Goal: Task Accomplishment & Management: Complete application form

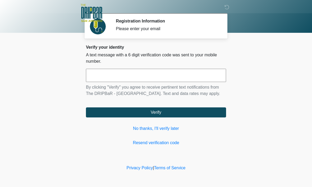
scroll to position [0, 0]
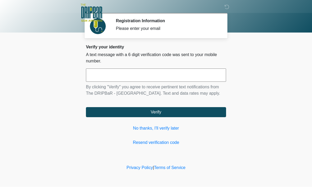
click at [116, 77] on input "text" at bounding box center [156, 75] width 140 height 13
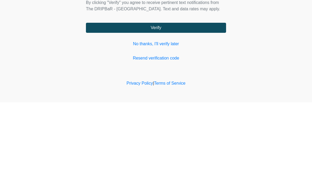
type input "******"
click at [177, 107] on button "Verify" at bounding box center [156, 112] width 140 height 10
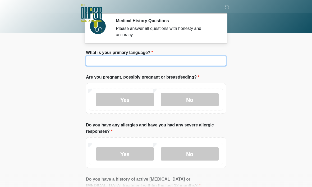
click at [131, 61] on input "What is your primary language?" at bounding box center [156, 61] width 140 height 10
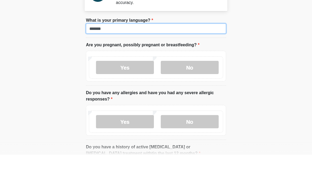
type input "*******"
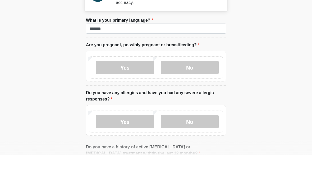
click at [196, 93] on label "No" at bounding box center [190, 99] width 58 height 13
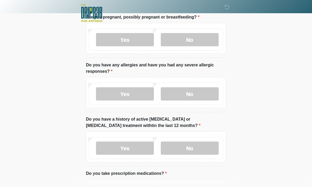
scroll to position [61, 0]
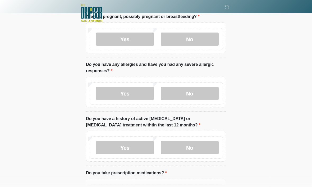
click at [205, 93] on label "No" at bounding box center [190, 93] width 58 height 13
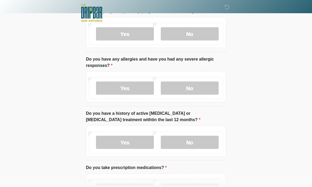
scroll to position [87, 0]
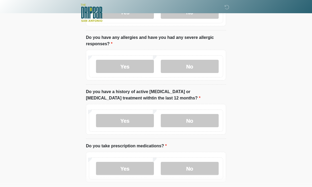
click at [202, 120] on label "No" at bounding box center [190, 120] width 58 height 13
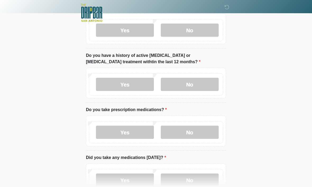
click at [202, 130] on label "No" at bounding box center [190, 132] width 58 height 13
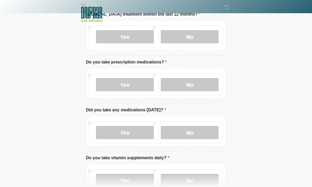
click at [199, 132] on label "No" at bounding box center [190, 132] width 58 height 13
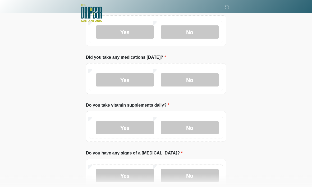
scroll to position [224, 0]
click at [192, 125] on label "No" at bounding box center [190, 126] width 58 height 13
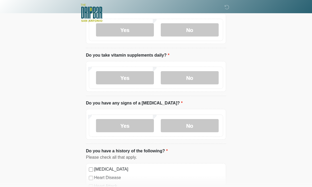
scroll to position [277, 0]
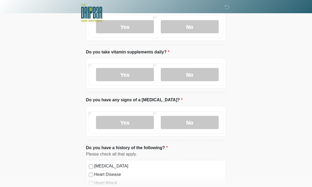
click at [181, 124] on label "No" at bounding box center [190, 122] width 58 height 13
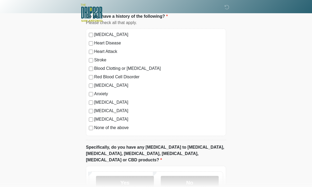
scroll to position [439, 0]
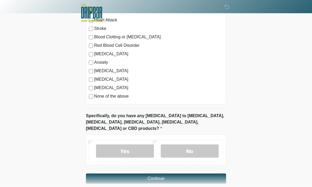
click at [193, 145] on label "No" at bounding box center [190, 150] width 58 height 13
click at [157, 173] on button "Continue" at bounding box center [156, 178] width 140 height 10
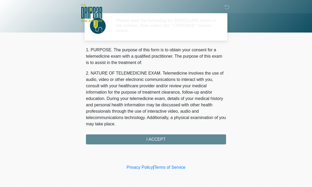
scroll to position [0, 0]
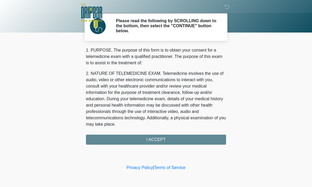
click at [154, 139] on div "1. PURPOSE. The purpose of this form is to obtain your consent for a telemedici…" at bounding box center [156, 95] width 140 height 97
click at [155, 140] on div "1. PURPOSE. The purpose of this form is to obtain your consent for a telemedici…" at bounding box center [156, 95] width 140 height 97
click at [159, 139] on div "1. PURPOSE. The purpose of this form is to obtain your consent for a telemedici…" at bounding box center [156, 95] width 140 height 97
click at [193, 137] on div "1. PURPOSE. The purpose of this form is to obtain your consent for a telemedici…" at bounding box center [156, 95] width 140 height 97
click at [154, 141] on div "1. PURPOSE. The purpose of this form is to obtain your consent for a telemedici…" at bounding box center [156, 95] width 140 height 97
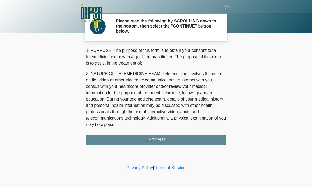
click at [151, 138] on div "1. PURPOSE. The purpose of this form is to obtain your consent for a telemedici…" at bounding box center [156, 95] width 140 height 97
click at [157, 139] on div "1. PURPOSE. The purpose of this form is to obtain your consent for a telemedici…" at bounding box center [156, 95] width 140 height 97
click at [155, 140] on div "1. PURPOSE. The purpose of this form is to obtain your consent for a telemedici…" at bounding box center [156, 95] width 140 height 97
click at [155, 138] on div "1. PURPOSE. The purpose of this form is to obtain your consent for a telemedici…" at bounding box center [156, 95] width 140 height 97
click at [159, 139] on div "1. PURPOSE. The purpose of this form is to obtain your consent for a telemedici…" at bounding box center [156, 95] width 140 height 97
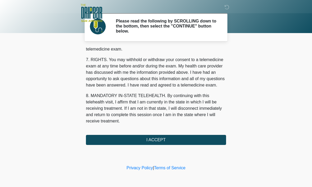
scroll to position [238, 0]
click at [157, 139] on button "I ACCEPT" at bounding box center [156, 140] width 140 height 10
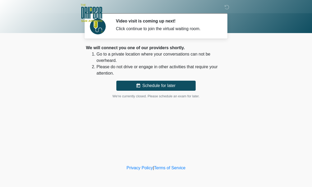
click at [195, 25] on div at bounding box center [152, 13] width 158 height 26
click at [166, 27] on div "Click continue to join the virtual waiting room." at bounding box center [167, 29] width 102 height 6
click at [226, 10] on icon at bounding box center [226, 7] width 5 height 5
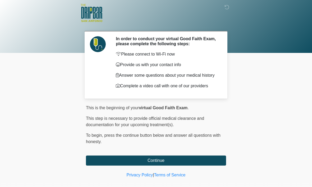
click at [179, 165] on button "Continue" at bounding box center [156, 160] width 140 height 10
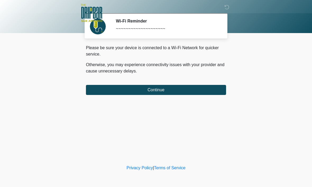
click at [167, 89] on button "Continue" at bounding box center [156, 90] width 140 height 10
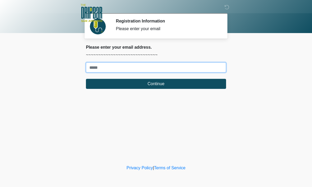
click at [122, 65] on input "Where should we email your treatment plan?" at bounding box center [156, 67] width 140 height 10
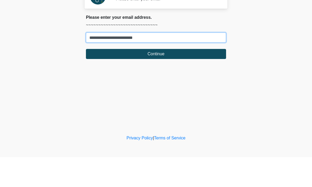
type input "**********"
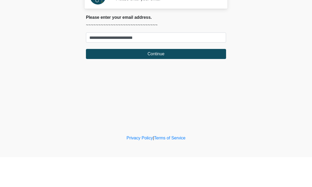
click at [159, 79] on button "Continue" at bounding box center [156, 84] width 140 height 10
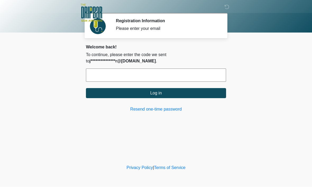
click at [130, 76] on input "text" at bounding box center [156, 75] width 140 height 13
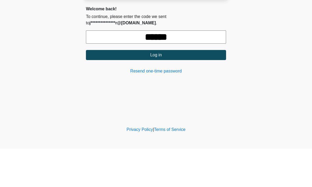
type input "******"
click at [162, 88] on button "Log in" at bounding box center [156, 93] width 140 height 10
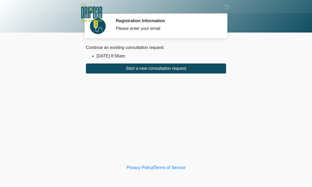
click at [157, 67] on button "Start a new consultation request" at bounding box center [156, 69] width 140 height 10
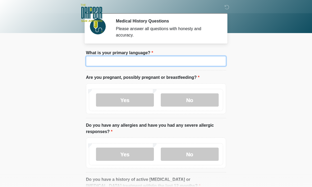
click at [136, 64] on input "What is your primary language?" at bounding box center [156, 61] width 140 height 10
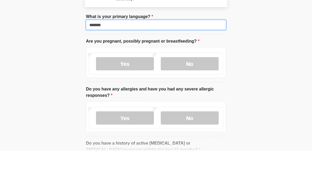
type input "*******"
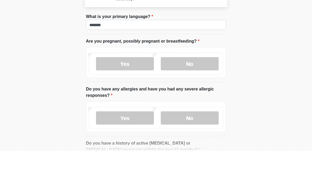
click at [197, 93] on label "No" at bounding box center [190, 99] width 58 height 13
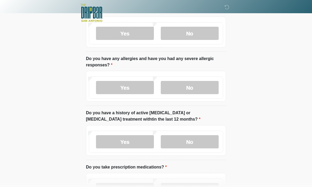
scroll to position [67, 0]
click at [193, 89] on label "No" at bounding box center [190, 87] width 58 height 13
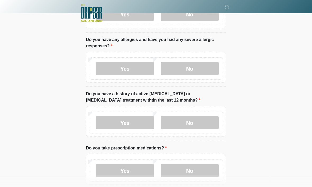
click at [190, 118] on label "No" at bounding box center [190, 122] width 58 height 13
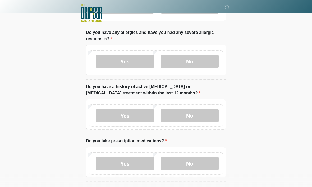
scroll to position [117, 0]
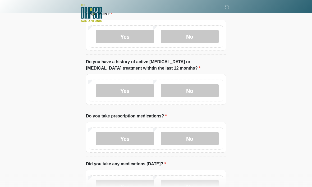
click at [196, 135] on label "No" at bounding box center [190, 138] width 58 height 13
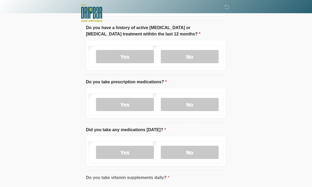
click at [195, 150] on label "No" at bounding box center [190, 151] width 58 height 13
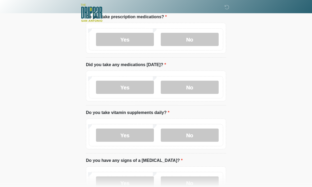
scroll to position [218, 0]
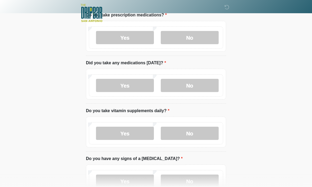
click at [194, 135] on label "No" at bounding box center [190, 132] width 58 height 13
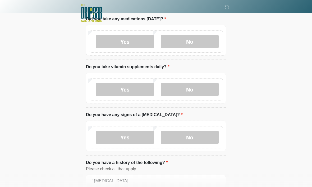
scroll to position [262, 0]
click at [200, 135] on label "No" at bounding box center [190, 136] width 58 height 13
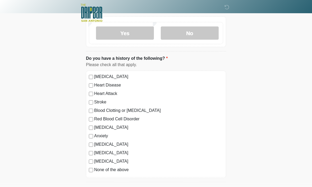
scroll to position [366, 0]
click at [89, 171] on div "None of the above" at bounding box center [156, 169] width 134 height 6
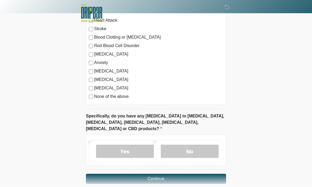
click at [201, 144] on label "No" at bounding box center [190, 150] width 58 height 13
click at [161, 173] on button "Continue" at bounding box center [156, 178] width 140 height 10
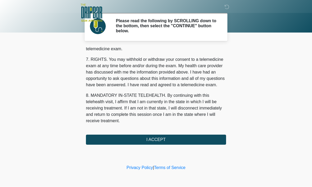
scroll to position [238, 0]
click at [158, 139] on button "I ACCEPT" at bounding box center [156, 140] width 140 height 10
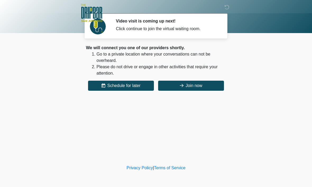
click at [194, 85] on button "Join now" at bounding box center [191, 86] width 66 height 10
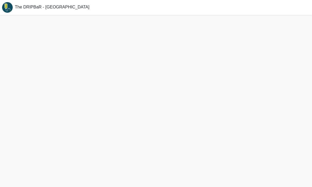
scroll to position [2, 0]
